Goal: Task Accomplishment & Management: Use online tool/utility

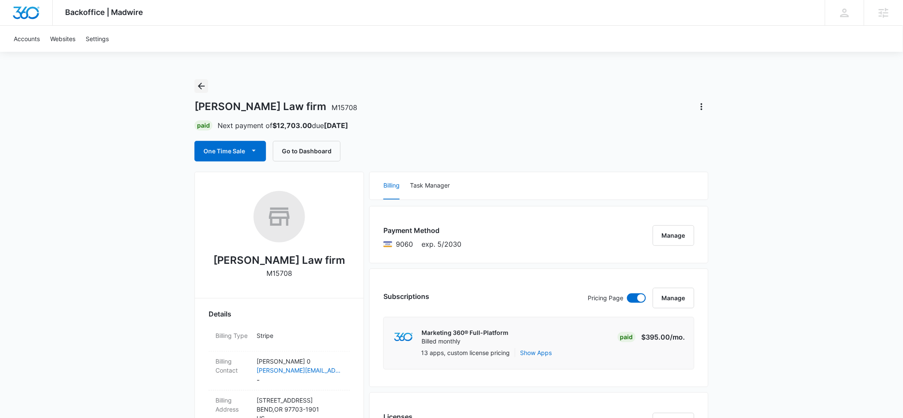
click at [200, 89] on icon "Back" at bounding box center [201, 86] width 10 height 10
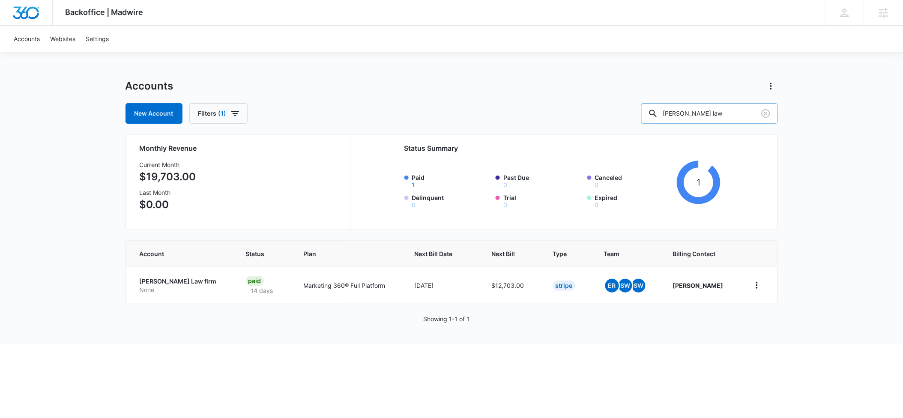
drag, startPoint x: 735, startPoint y: 116, endPoint x: 680, endPoint y: 113, distance: 55.7
click at [680, 113] on div "[PERSON_NAME] law" at bounding box center [709, 113] width 137 height 21
type input "blue escap"
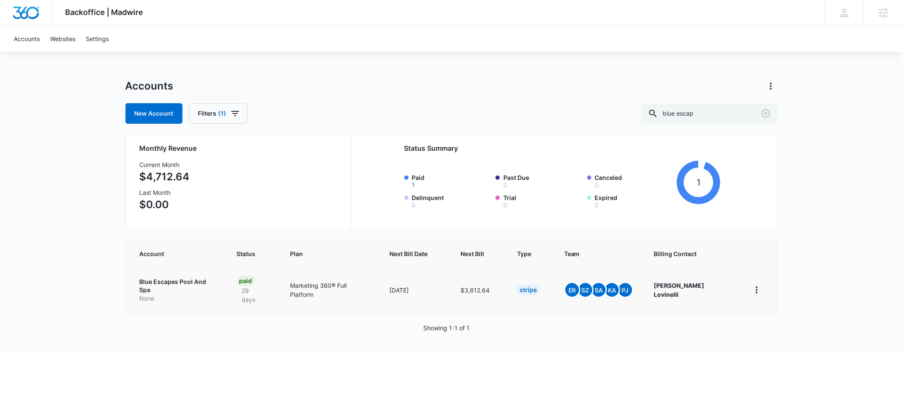
click at [146, 282] on p "Blue Escapes Pool And Spa" at bounding box center [178, 285] width 77 height 17
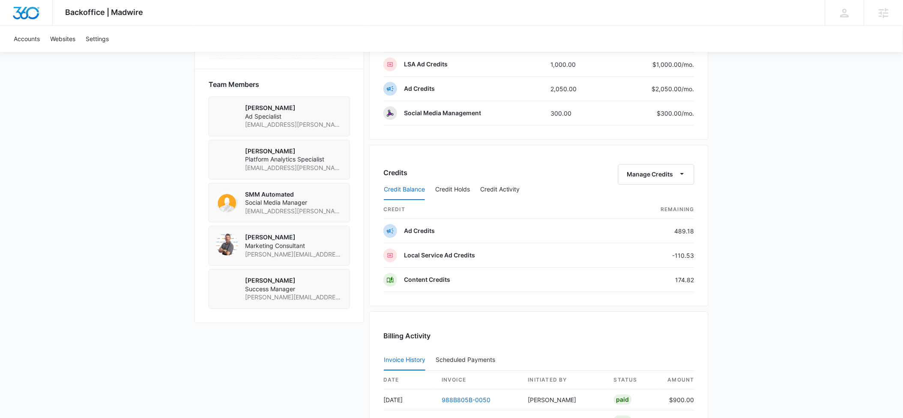
scroll to position [626, 0]
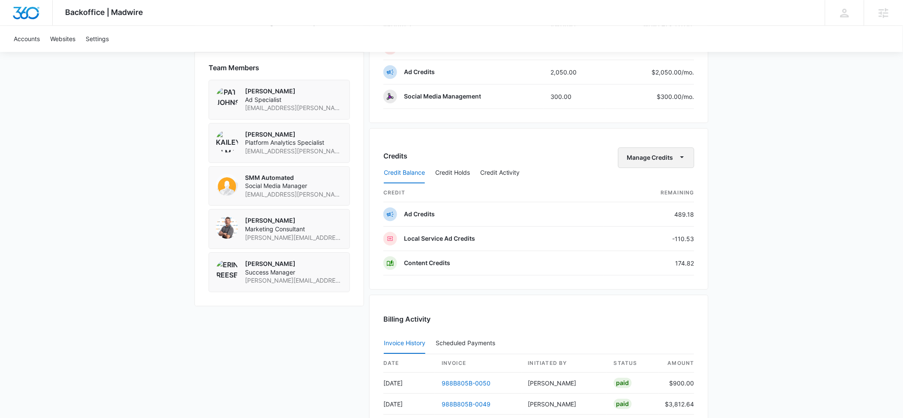
click at [680, 160] on icon "button" at bounding box center [681, 156] width 9 height 9
click at [656, 183] on div "Transfer Credits" at bounding box center [651, 186] width 45 height 6
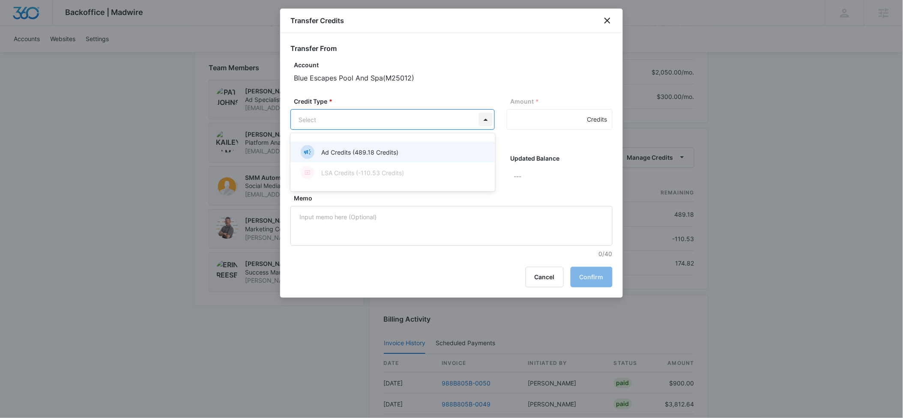
click at [364, 150] on p "Ad Credits (489.18 Credits)" at bounding box center [359, 152] width 77 height 9
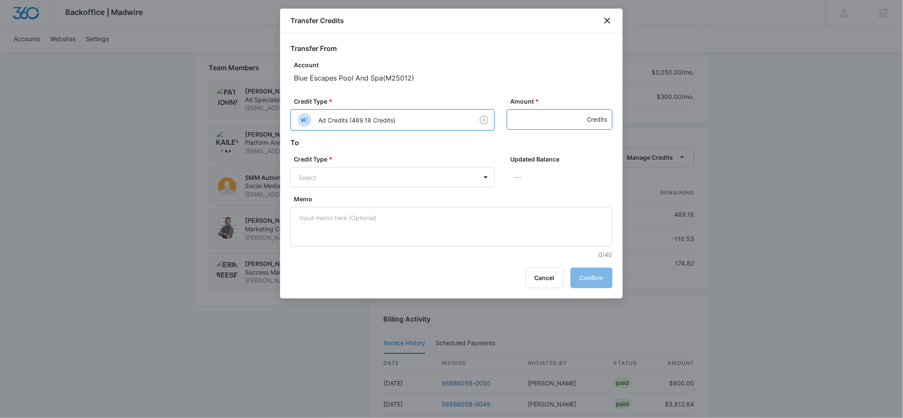
click at [516, 119] on input "Amount *" at bounding box center [560, 119] width 106 height 21
type input "250"
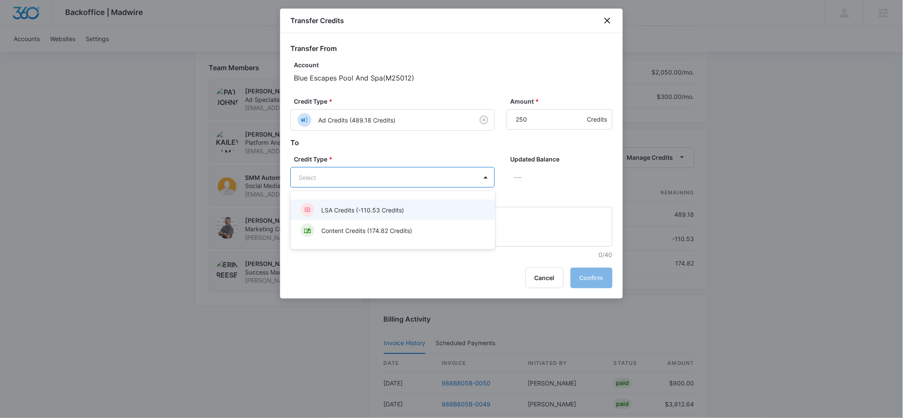
drag, startPoint x: 381, startPoint y: 214, endPoint x: 387, endPoint y: 215, distance: 6.1
click at [382, 214] on div "LSA Credits (-110.53 Credits)" at bounding box center [392, 210] width 182 height 14
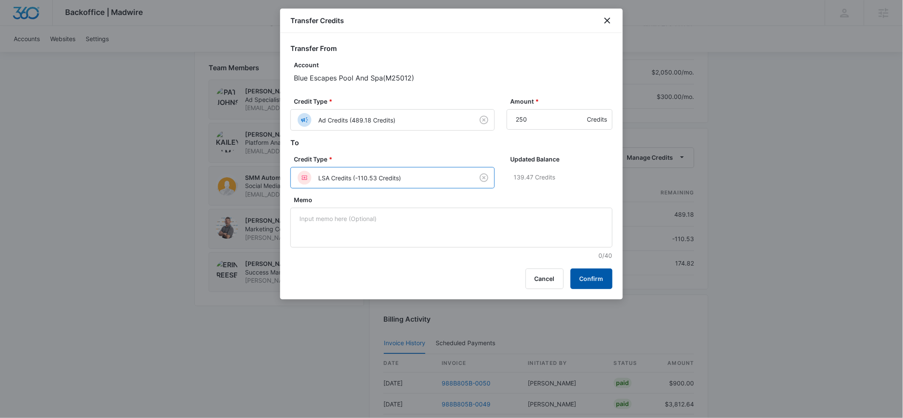
drag, startPoint x: 602, startPoint y: 277, endPoint x: 613, endPoint y: 275, distance: 11.0
click at [606, 275] on button "Confirm" at bounding box center [591, 278] width 42 height 21
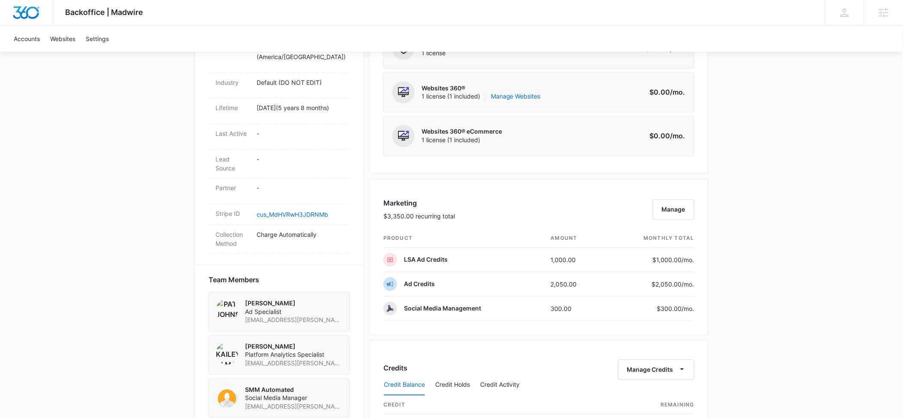
scroll to position [415, 0]
